Goal: Information Seeking & Learning: Learn about a topic

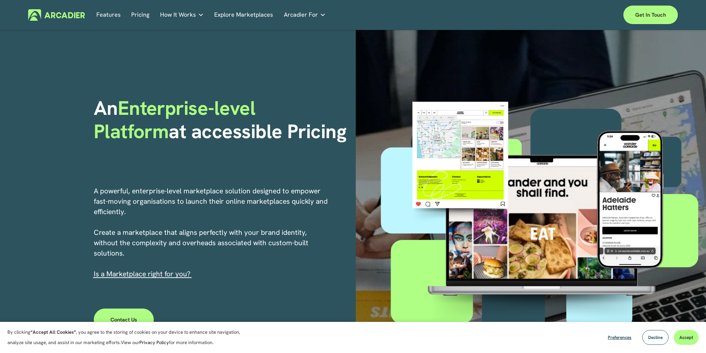
scroll to position [95, 0]
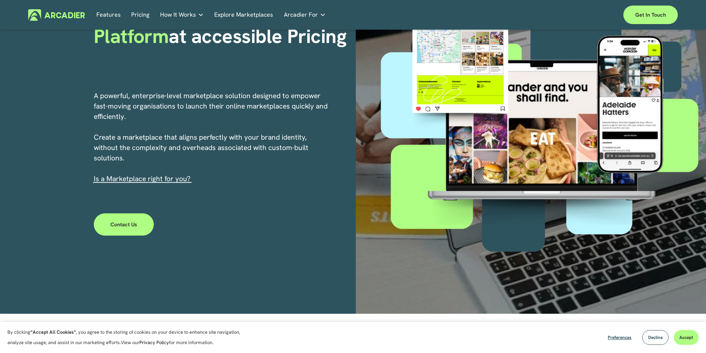
click at [160, 177] on link "s a Marketplace right for you?" at bounding box center [143, 178] width 95 height 9
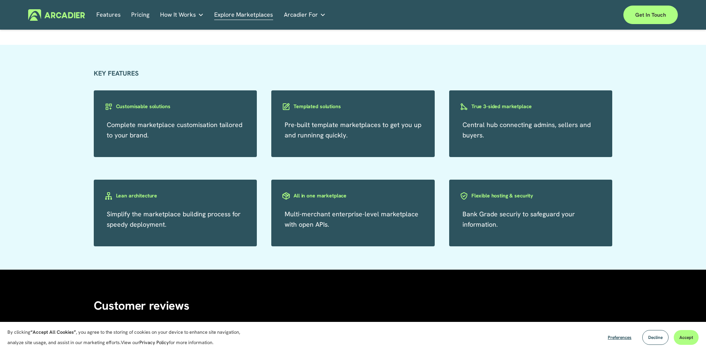
scroll to position [1319, 0]
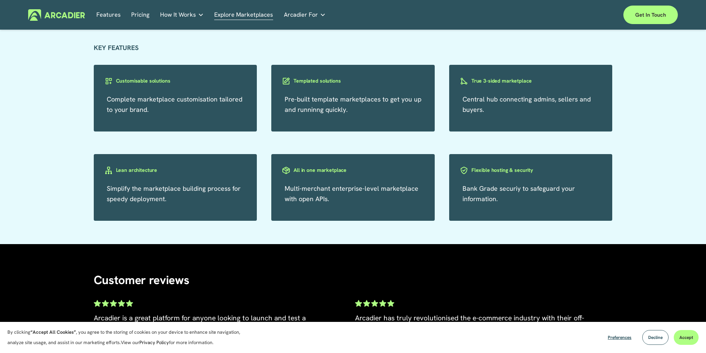
click at [311, 103] on span "Pre-built template marketplaces to get you up and runninng quickly." at bounding box center [353, 104] width 137 height 19
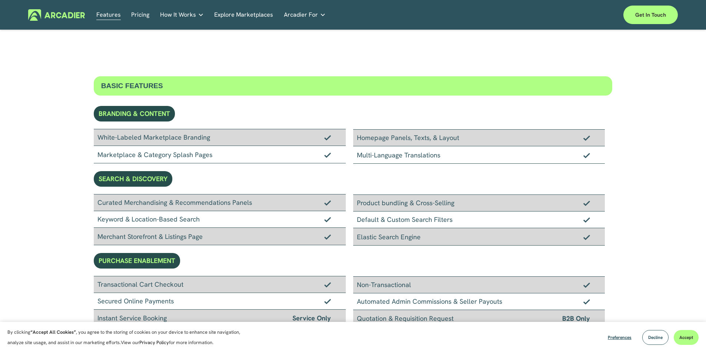
click at [139, 17] on link "Pricing" at bounding box center [140, 14] width 18 height 11
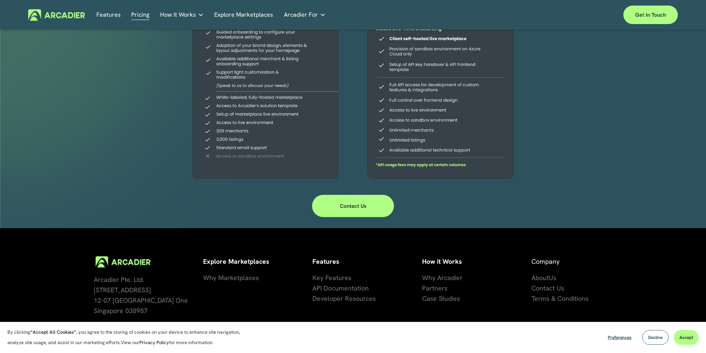
scroll to position [218, 0]
